Goal: Information Seeking & Learning: Check status

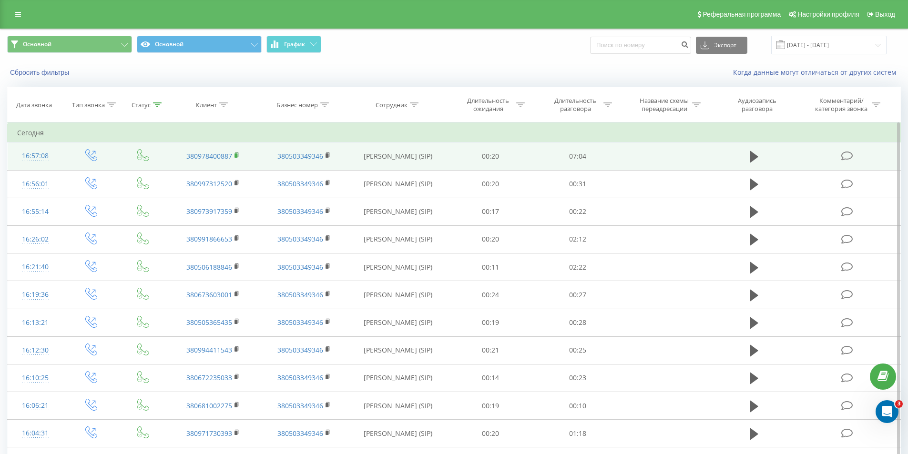
click at [237, 155] on rect at bounding box center [236, 156] width 3 height 4
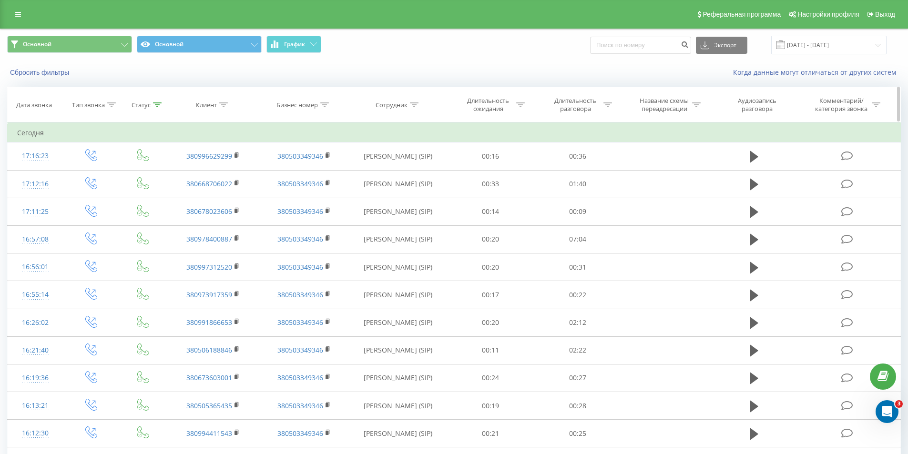
click at [155, 103] on icon at bounding box center [157, 105] width 9 height 5
click at [119, 193] on button "Отмена" at bounding box center [122, 194] width 41 height 12
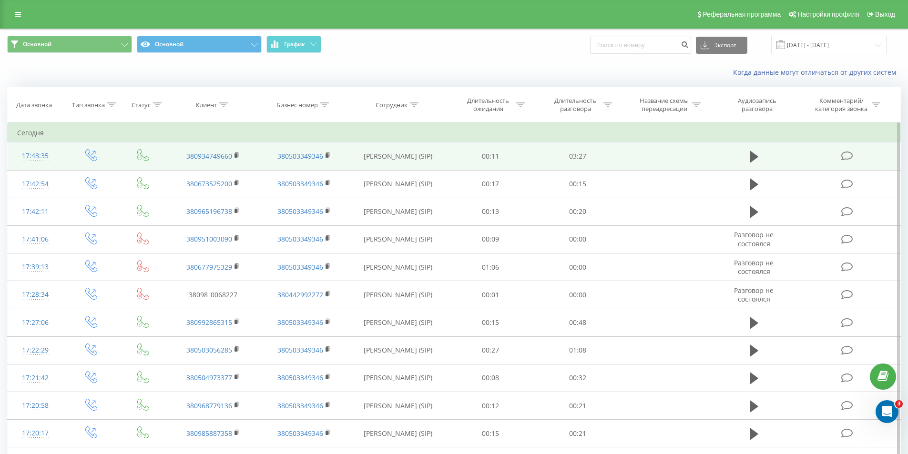
click at [701, 155] on td at bounding box center [666, 157] width 91 height 28
click at [440, 158] on td "[PERSON_NAME] (SIP)" at bounding box center [399, 157] width 98 height 28
click at [748, 157] on button at bounding box center [754, 157] width 14 height 14
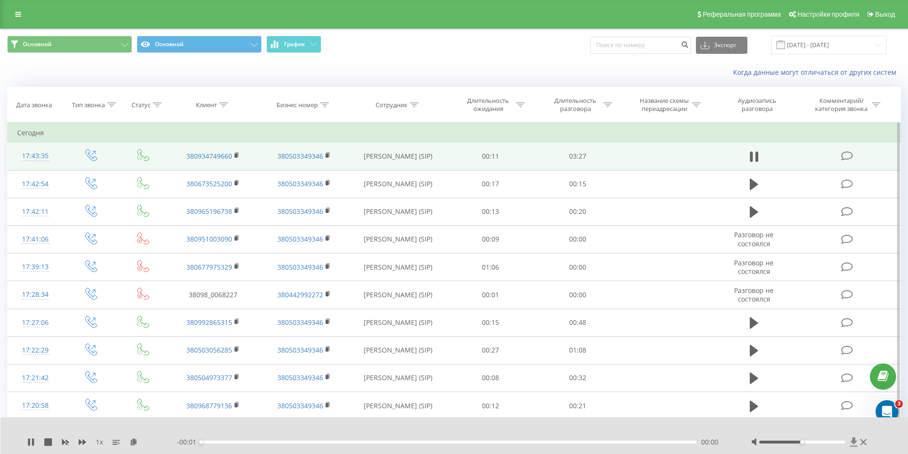
click at [856, 442] on icon at bounding box center [854, 442] width 7 height 9
click at [31, 441] on icon at bounding box center [31, 443] width 8 height 8
click at [161, 105] on icon at bounding box center [157, 105] width 9 height 5
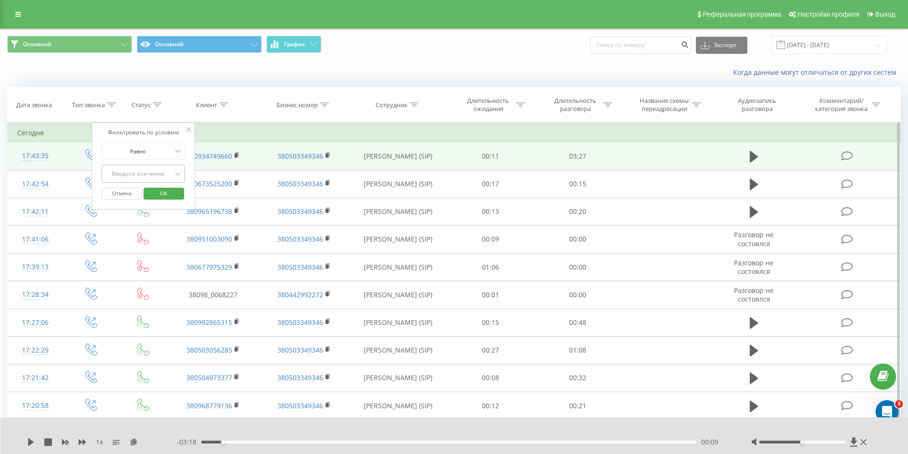
click at [156, 171] on div "Введите значение" at bounding box center [138, 174] width 68 height 8
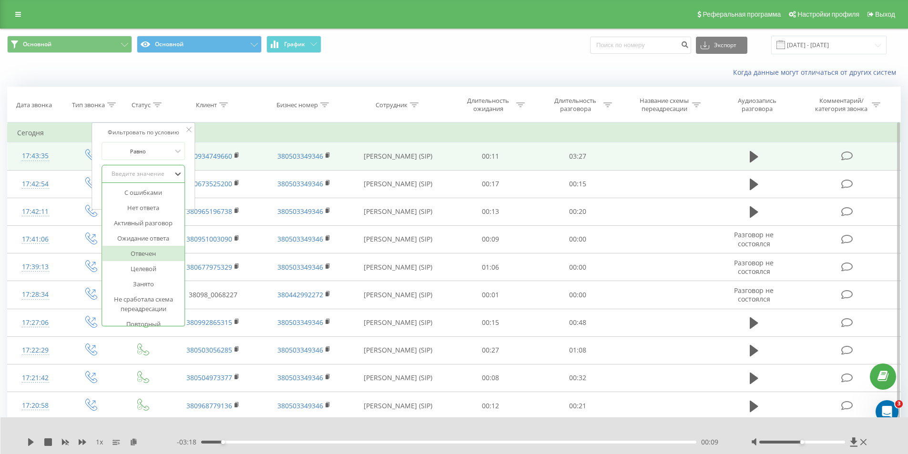
click at [156, 252] on div "Отвечен" at bounding box center [143, 253] width 83 height 15
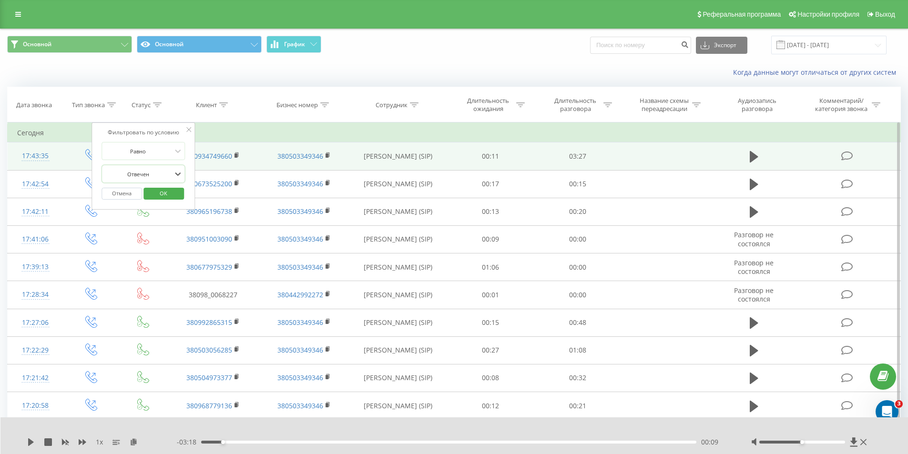
click at [153, 192] on span "OK" at bounding box center [163, 193] width 27 height 15
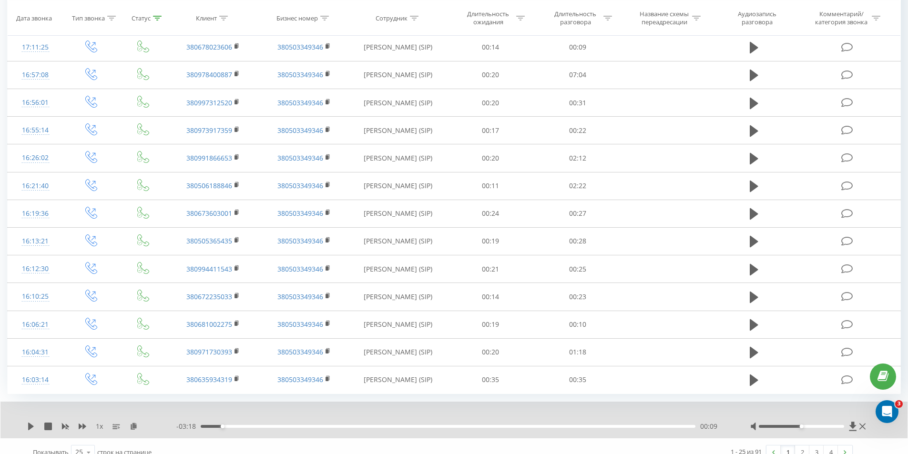
scroll to position [454, 0]
